Goal: Check status: Check status

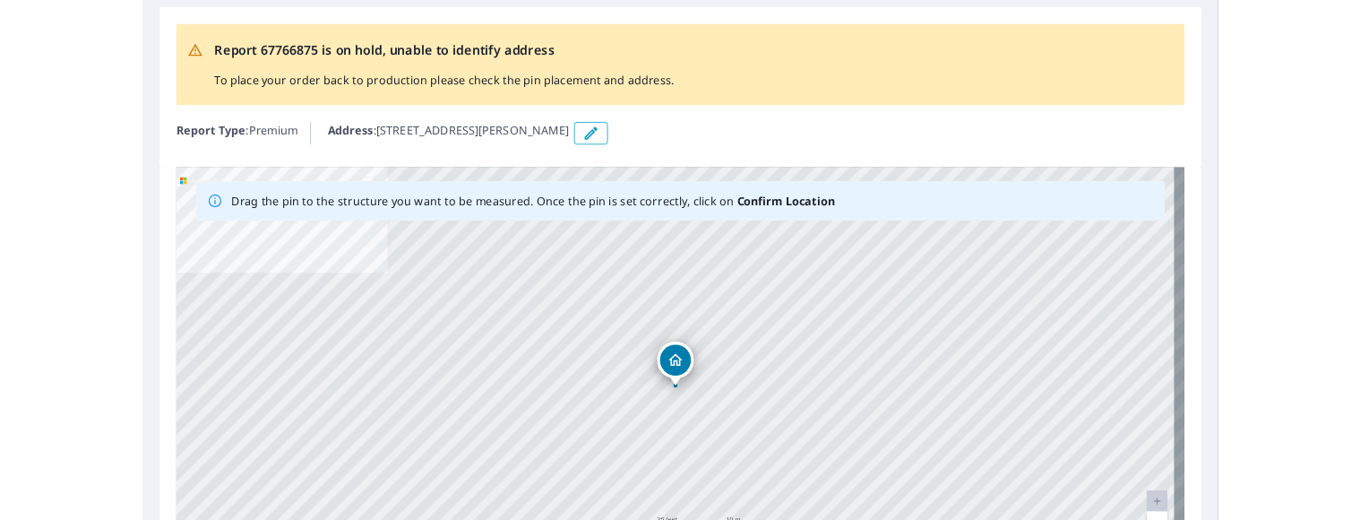
scroll to position [63, 0]
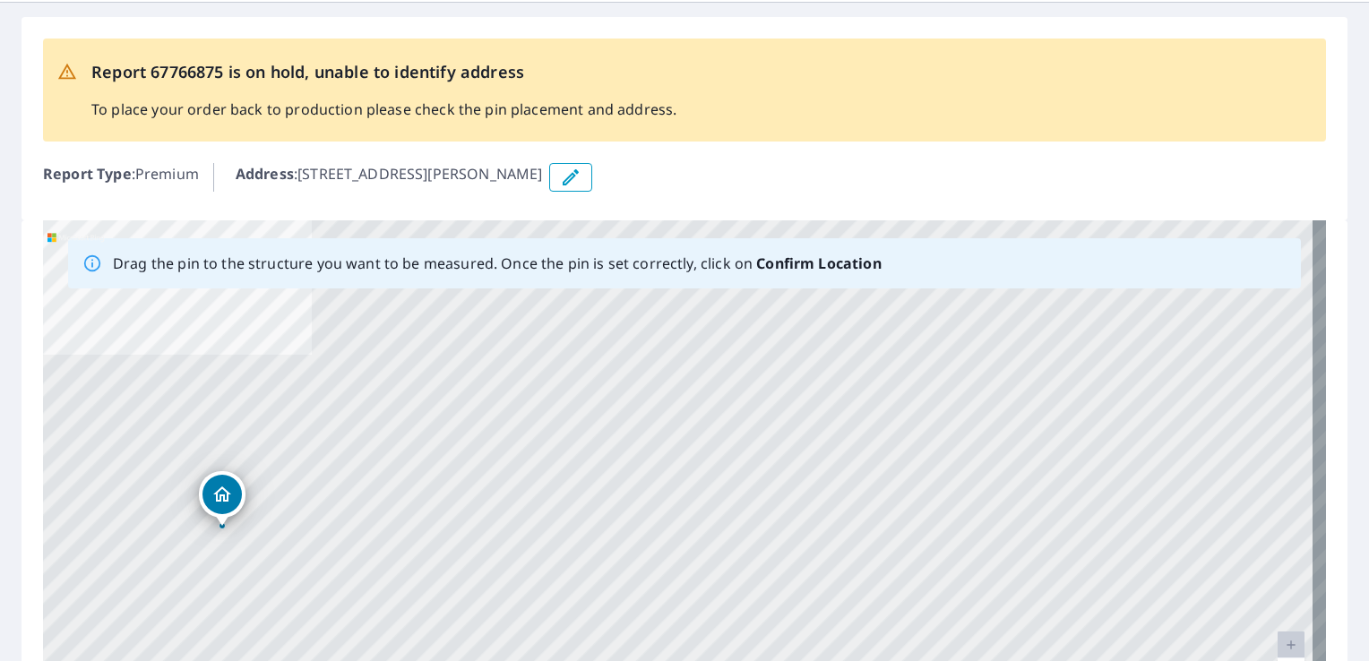
drag, startPoint x: 677, startPoint y: 458, endPoint x: 221, endPoint y: 486, distance: 456.9
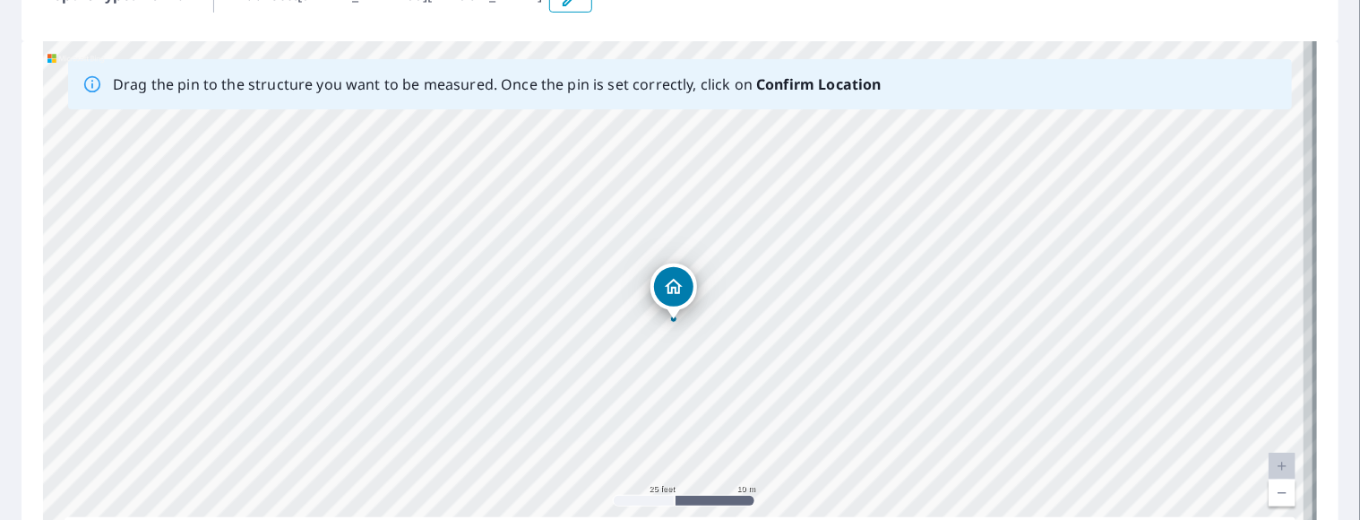
scroll to position [234, 0]
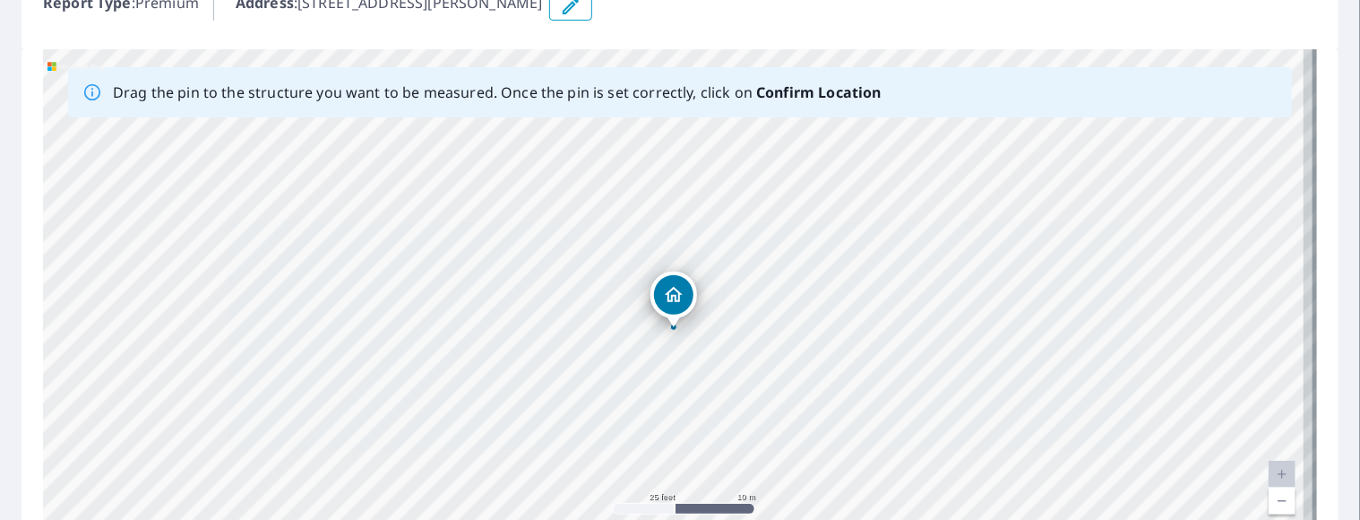
drag, startPoint x: 1331, startPoint y: 220, endPoint x: 1219, endPoint y: 302, distance: 138.5
click at [1225, 302] on div "Report 67766875 is on hold, unable to identify address To place your order back…" at bounding box center [680, 239] width 1360 height 815
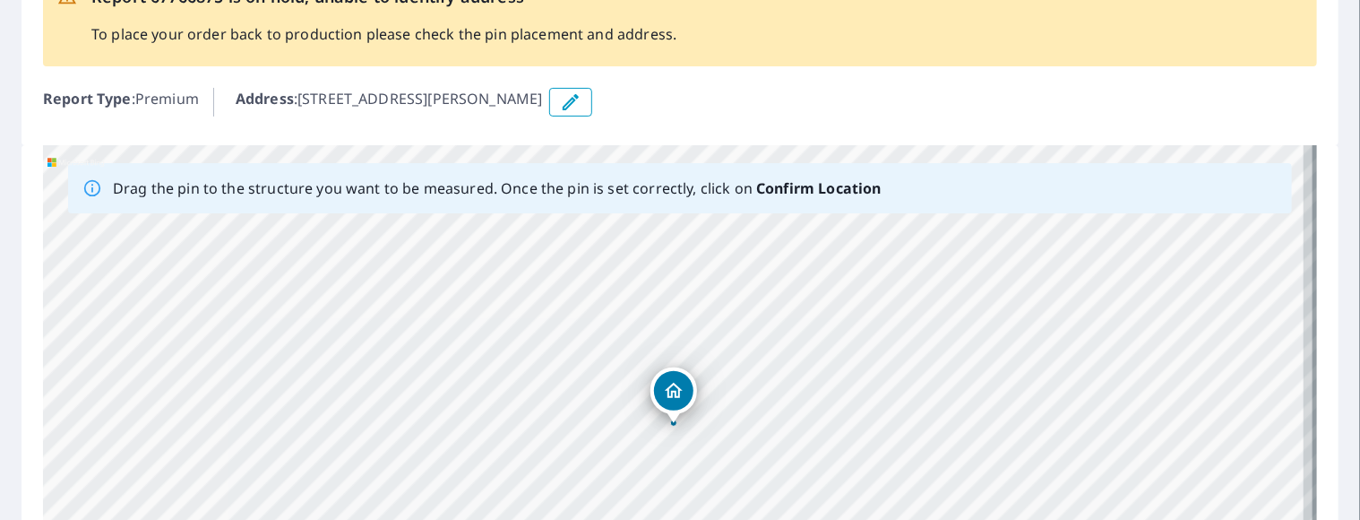
scroll to position [137, 0]
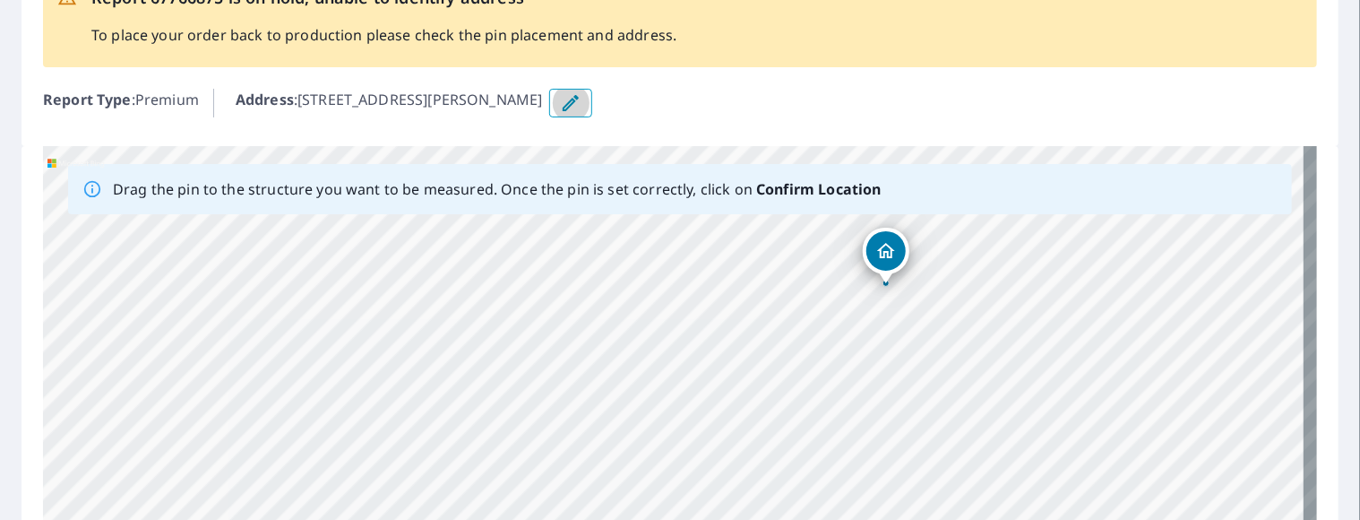
click at [579, 105] on icon "button" at bounding box center [571, 103] width 16 height 16
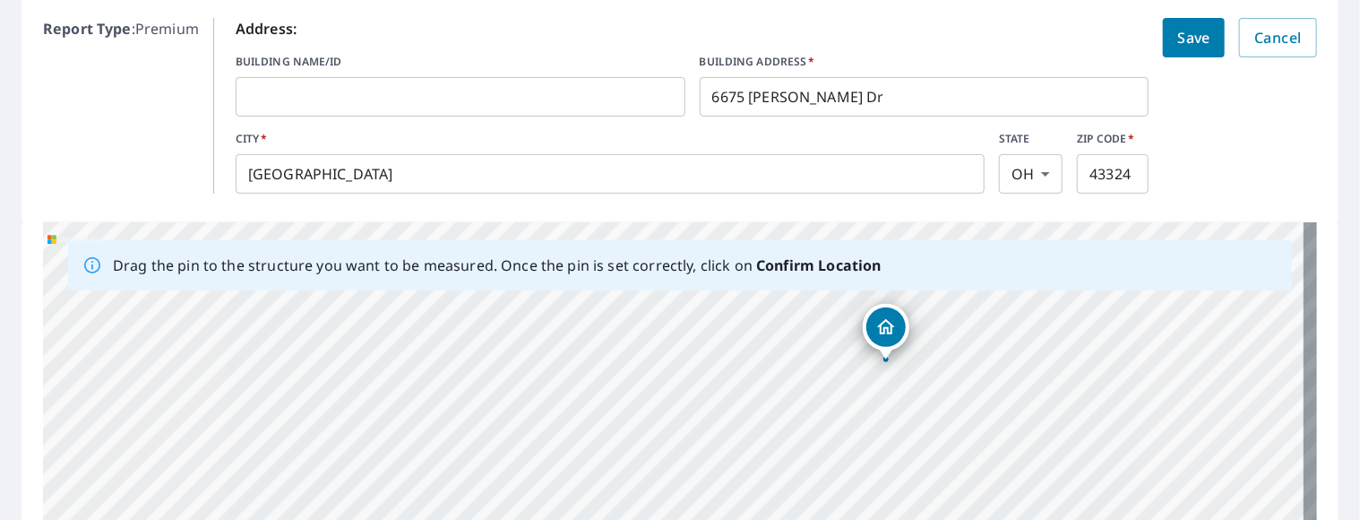
scroll to position [199, 0]
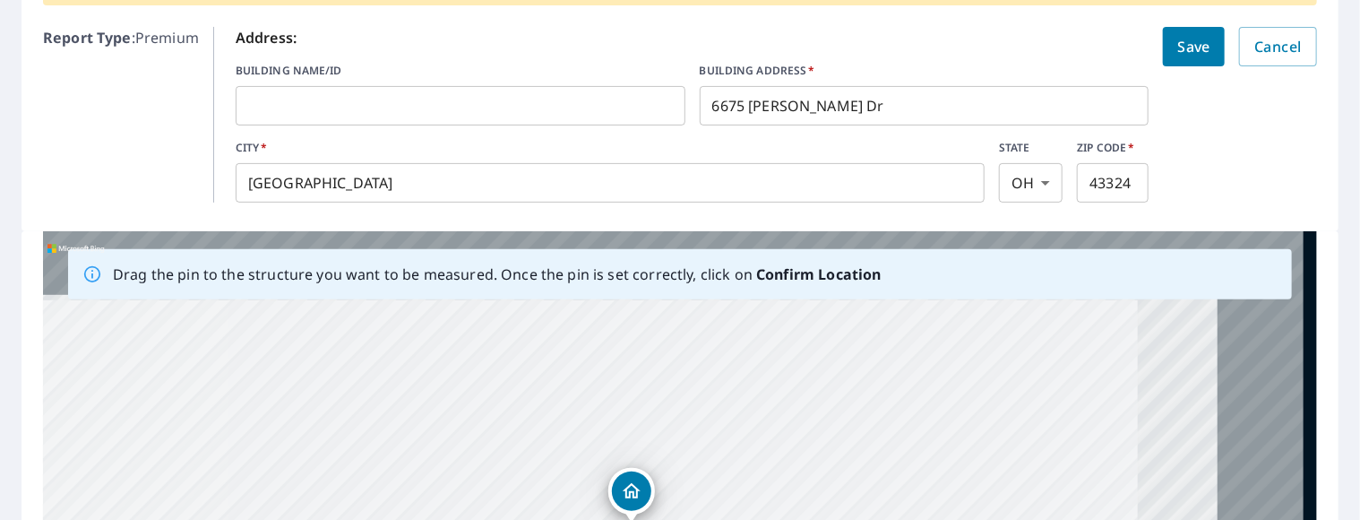
drag, startPoint x: 712, startPoint y: 476, endPoint x: 672, endPoint y: 562, distance: 95.0
click at [672, 520] on html "Dashboard Order History Order Report 67766875 is on hold, unable to identify ad…" at bounding box center [680, 260] width 1360 height 520
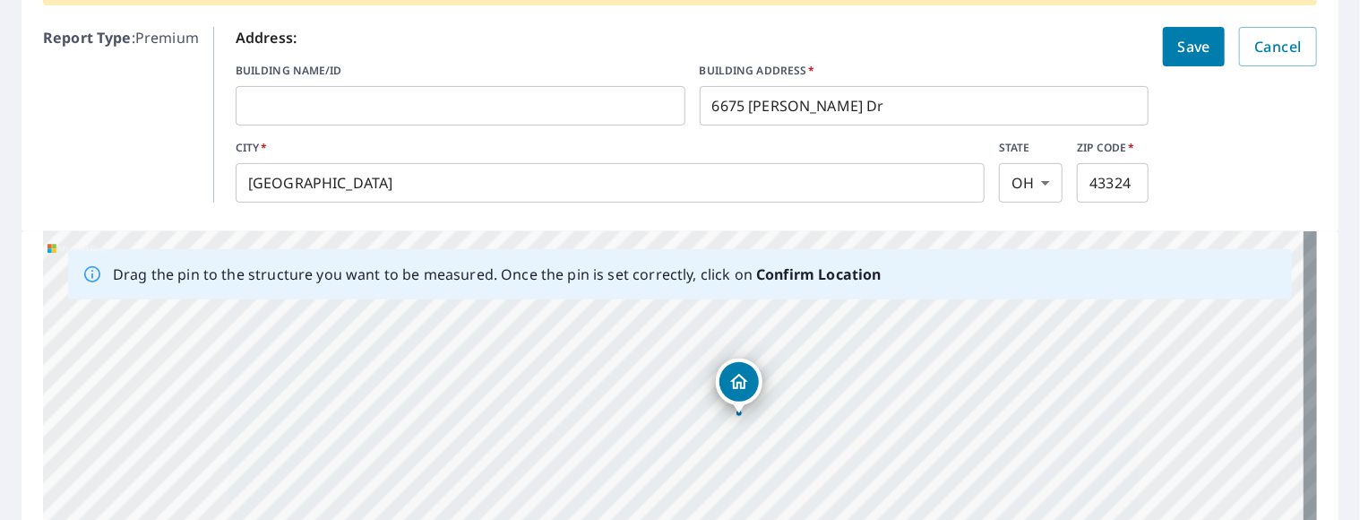
click at [785, 409] on div "[STREET_ADDRESS][PERSON_NAME][PERSON_NAME]" at bounding box center [680, 512] width 1274 height 562
drag, startPoint x: 552, startPoint y: 378, endPoint x: 406, endPoint y: 452, distance: 163.5
click at [406, 452] on div "[STREET_ADDRESS][PERSON_NAME][PERSON_NAME]" at bounding box center [680, 512] width 1274 height 562
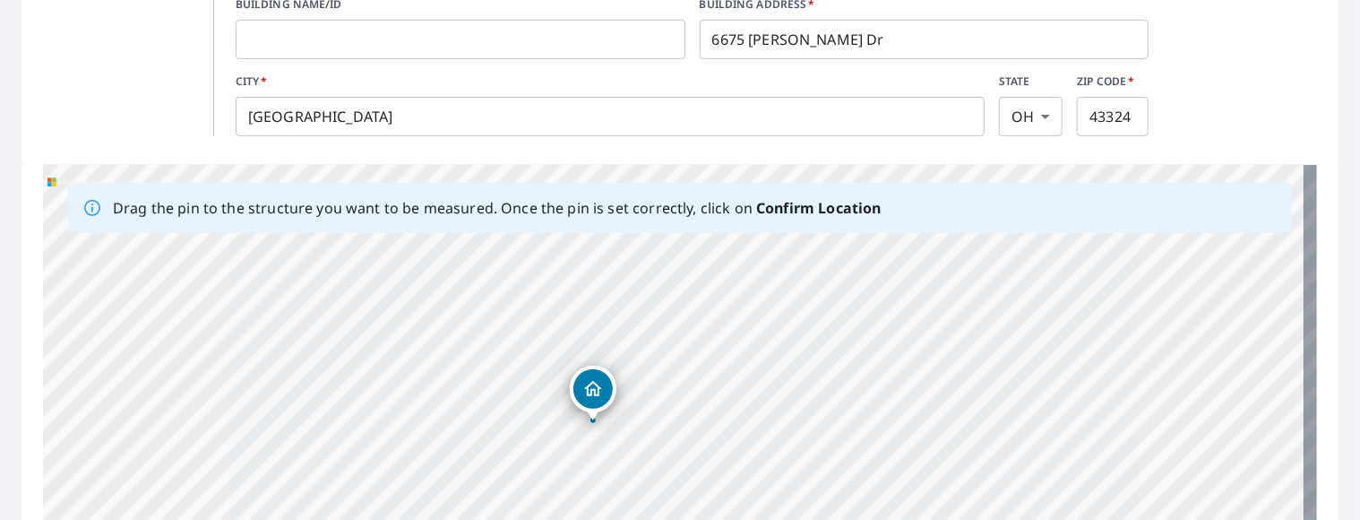
scroll to position [262, 0]
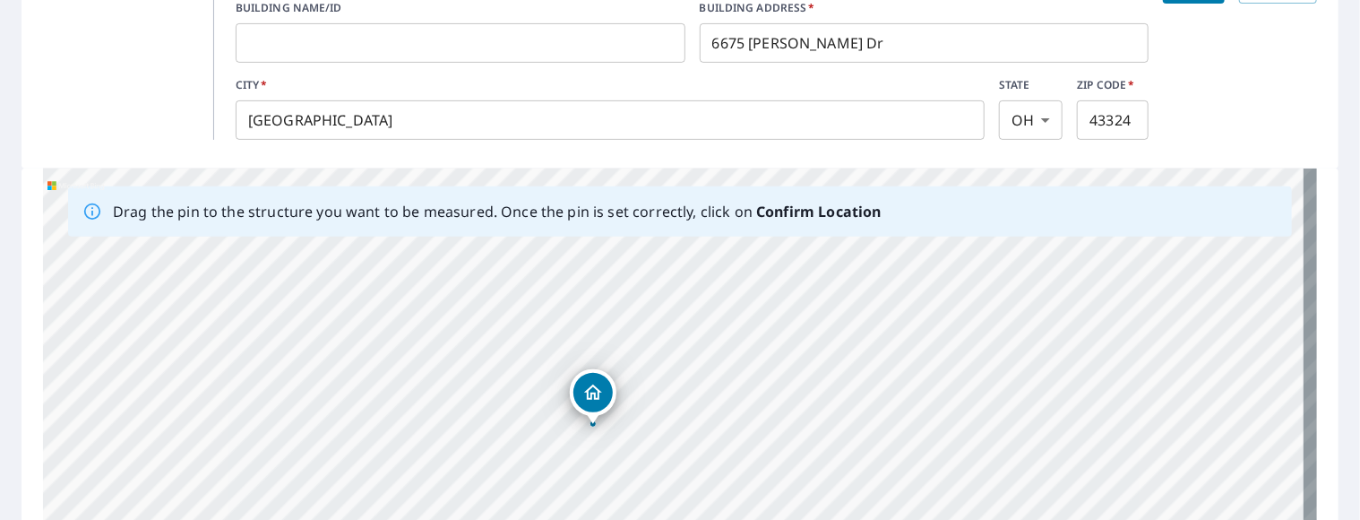
click at [636, 268] on div "[STREET_ADDRESS][PERSON_NAME][PERSON_NAME]" at bounding box center [680, 449] width 1274 height 562
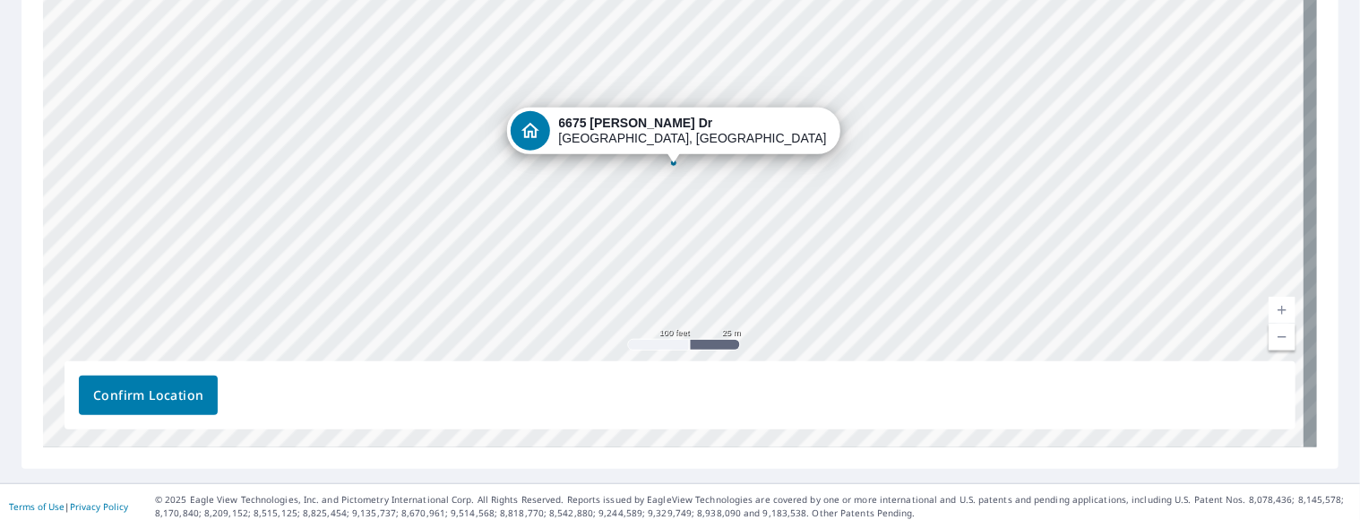
scroll to position [553, 0]
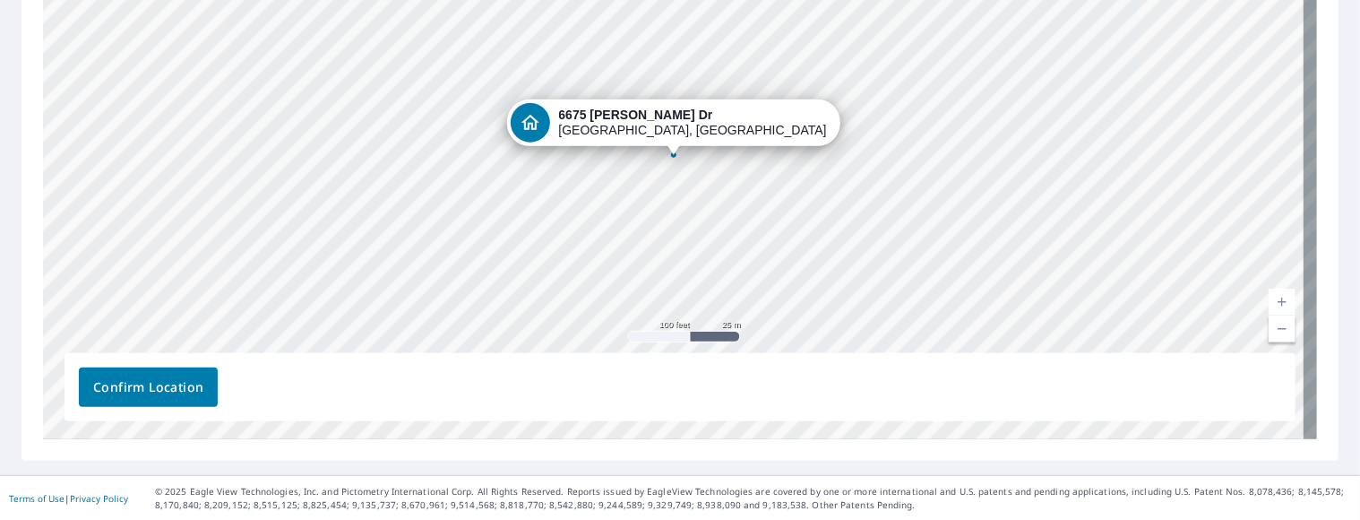
click at [170, 384] on span "Confirm Location" at bounding box center [148, 387] width 110 height 22
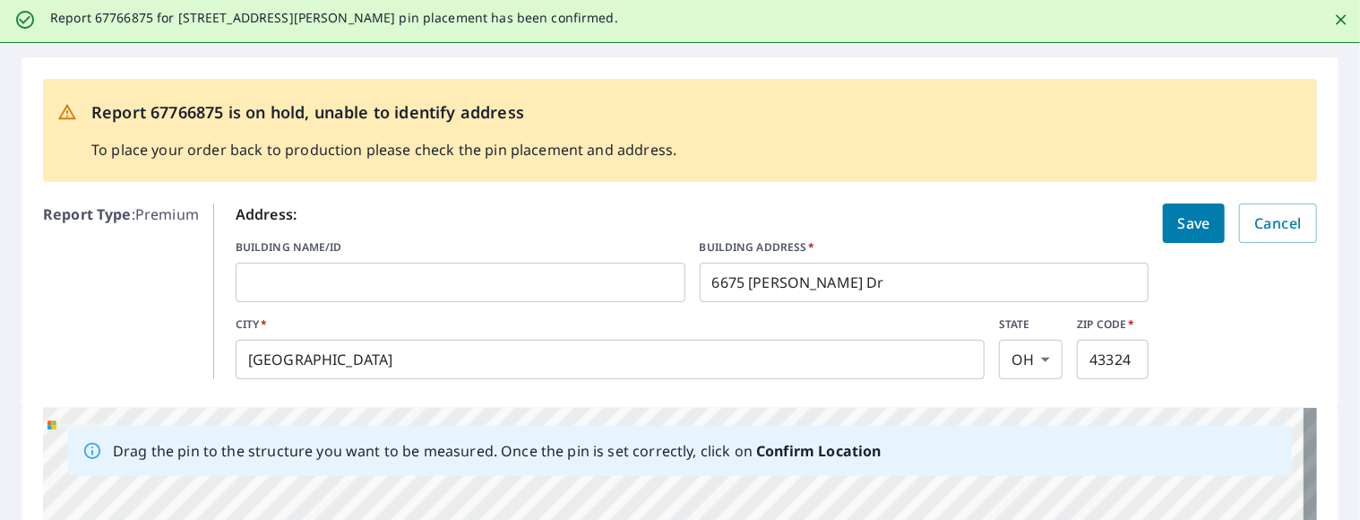
scroll to position [0, 0]
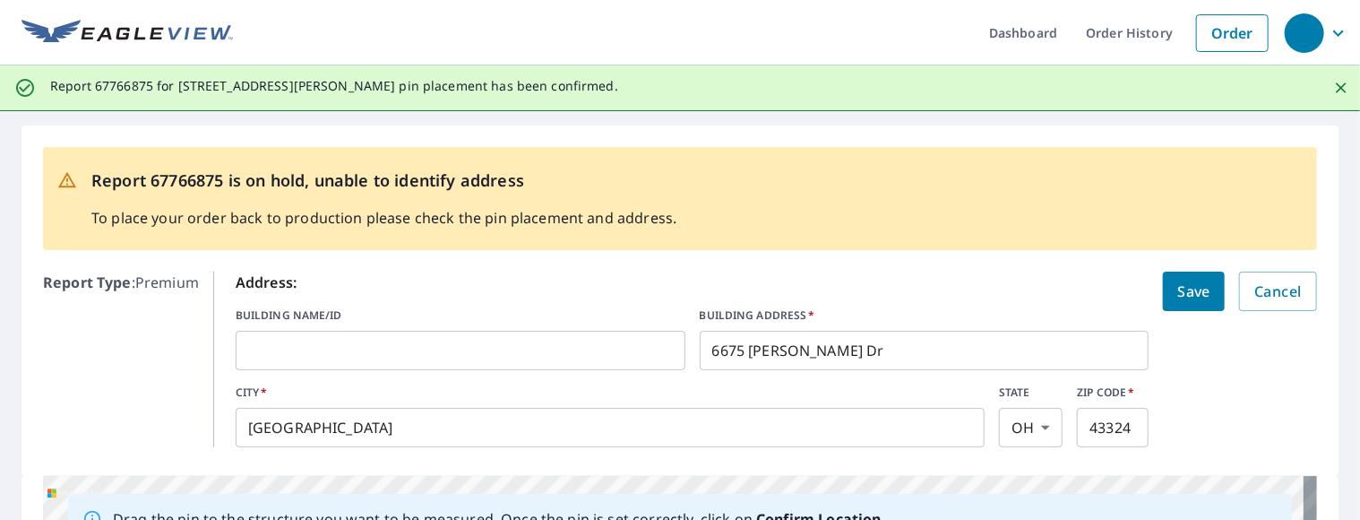
click at [1177, 297] on span "Save" at bounding box center [1193, 291] width 33 height 25
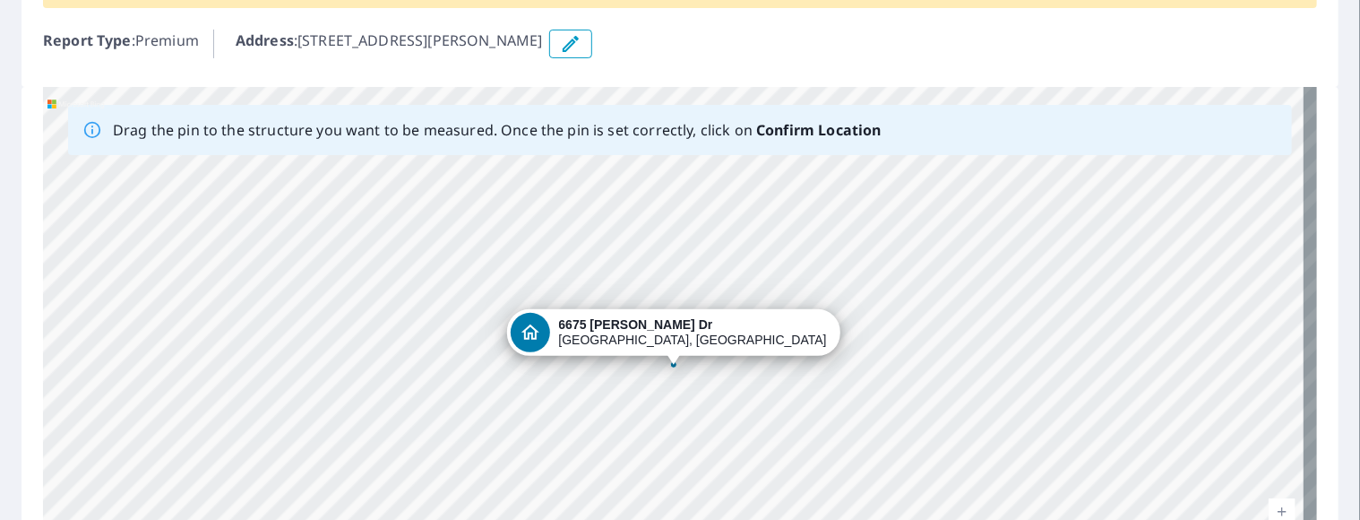
scroll to position [269, 0]
